Goal: Navigation & Orientation: Go to known website

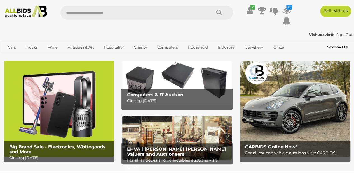
click at [153, 80] on img at bounding box center [177, 82] width 110 height 44
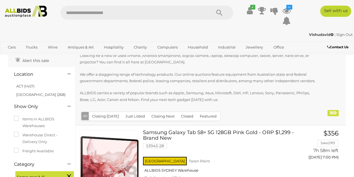
scroll to position [25, 0]
click at [27, 86] on link "ACT (1457)" at bounding box center [25, 86] width 18 height 4
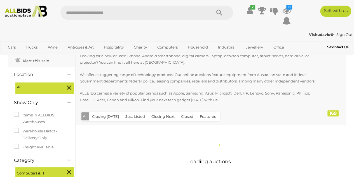
scroll to position [0, 0]
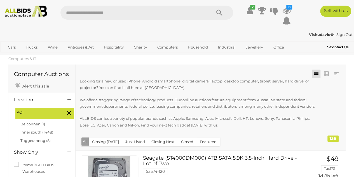
click at [69, 112] on icon at bounding box center [69, 112] width 4 height 7
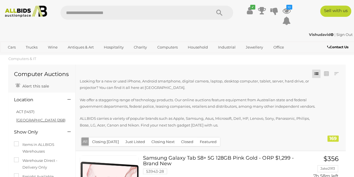
click at [27, 119] on link "[GEOGRAPHIC_DATA] (268)" at bounding box center [40, 120] width 49 height 4
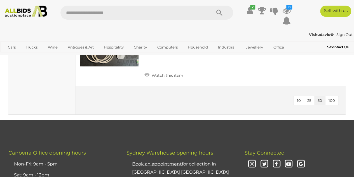
scroll to position [2693, 0]
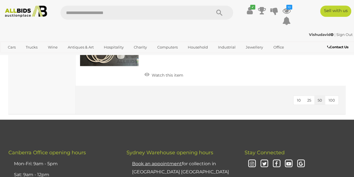
click at [330, 96] on button "100" at bounding box center [331, 100] width 13 height 9
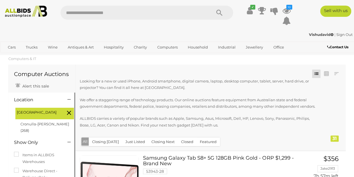
drag, startPoint x: 50, startPoint y: 107, endPoint x: 69, endPoint y: 112, distance: 19.1
click at [69, 112] on div "[GEOGRAPHIC_DATA] [GEOGRAPHIC_DATA] (268)" at bounding box center [42, 119] width 64 height 33
click at [69, 112] on icon at bounding box center [69, 112] width 4 height 7
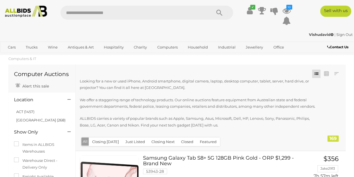
click at [69, 100] on icon at bounding box center [68, 100] width 3 height 6
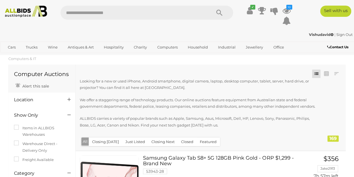
click at [69, 100] on icon at bounding box center [68, 100] width 3 height 6
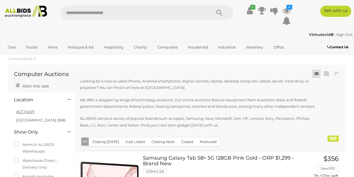
click at [30, 111] on link "ACT (1457)" at bounding box center [25, 111] width 18 height 4
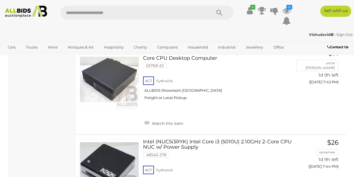
scroll to position [4967, 0]
